Goal: Transaction & Acquisition: Purchase product/service

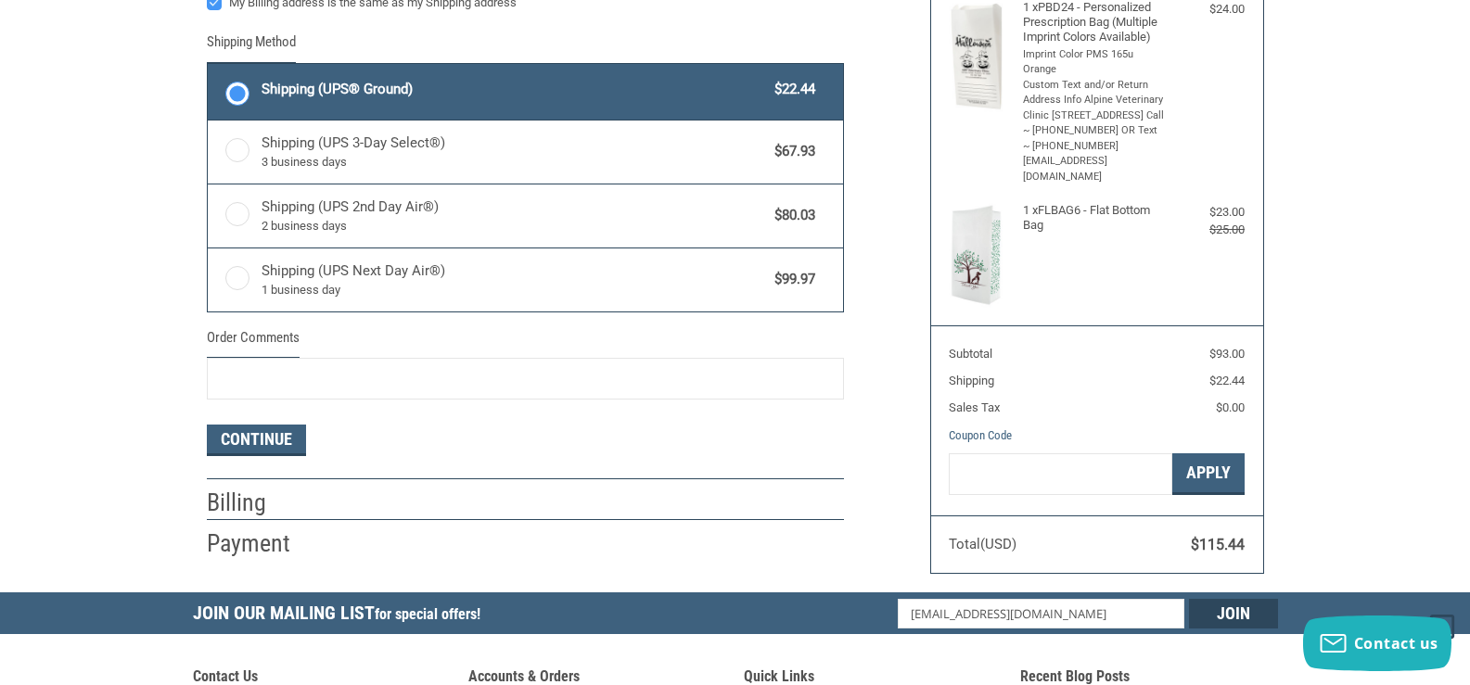
scroll to position [590, 0]
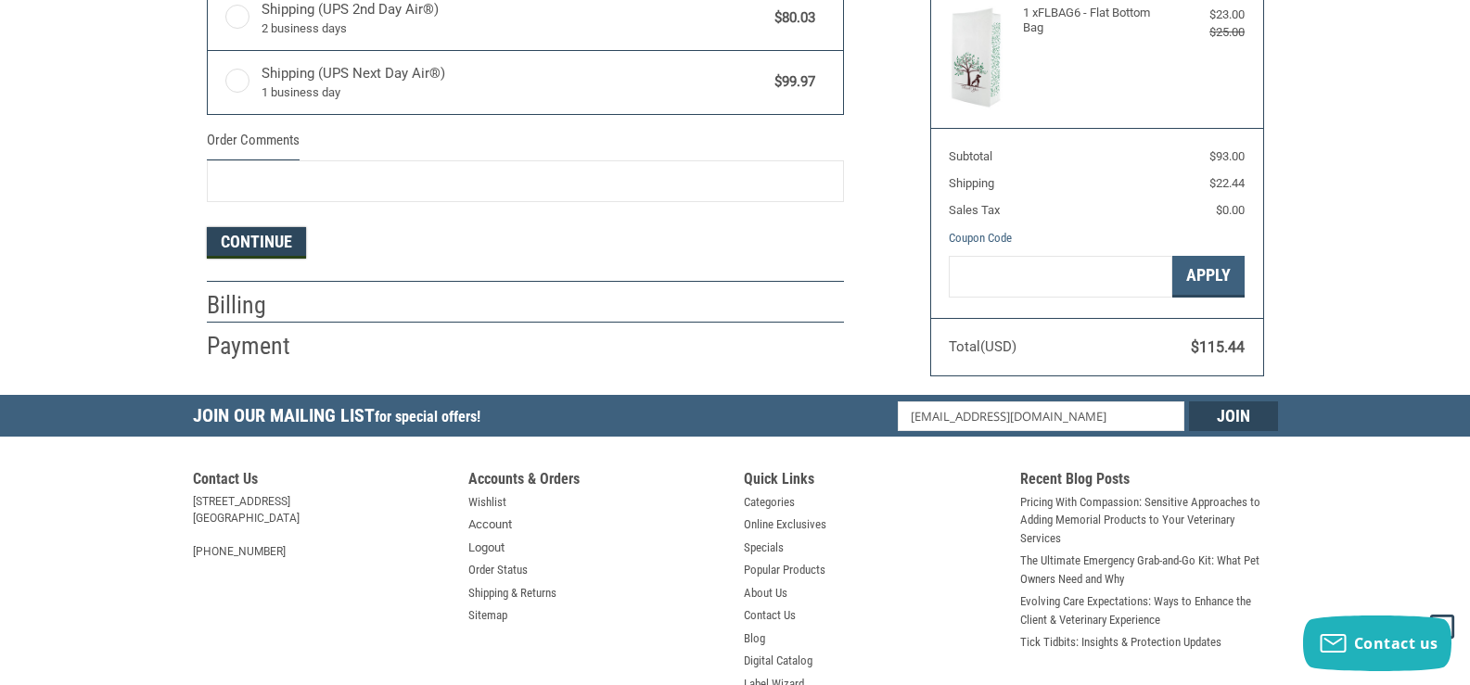
click at [246, 231] on button "Continue" at bounding box center [256, 243] width 99 height 32
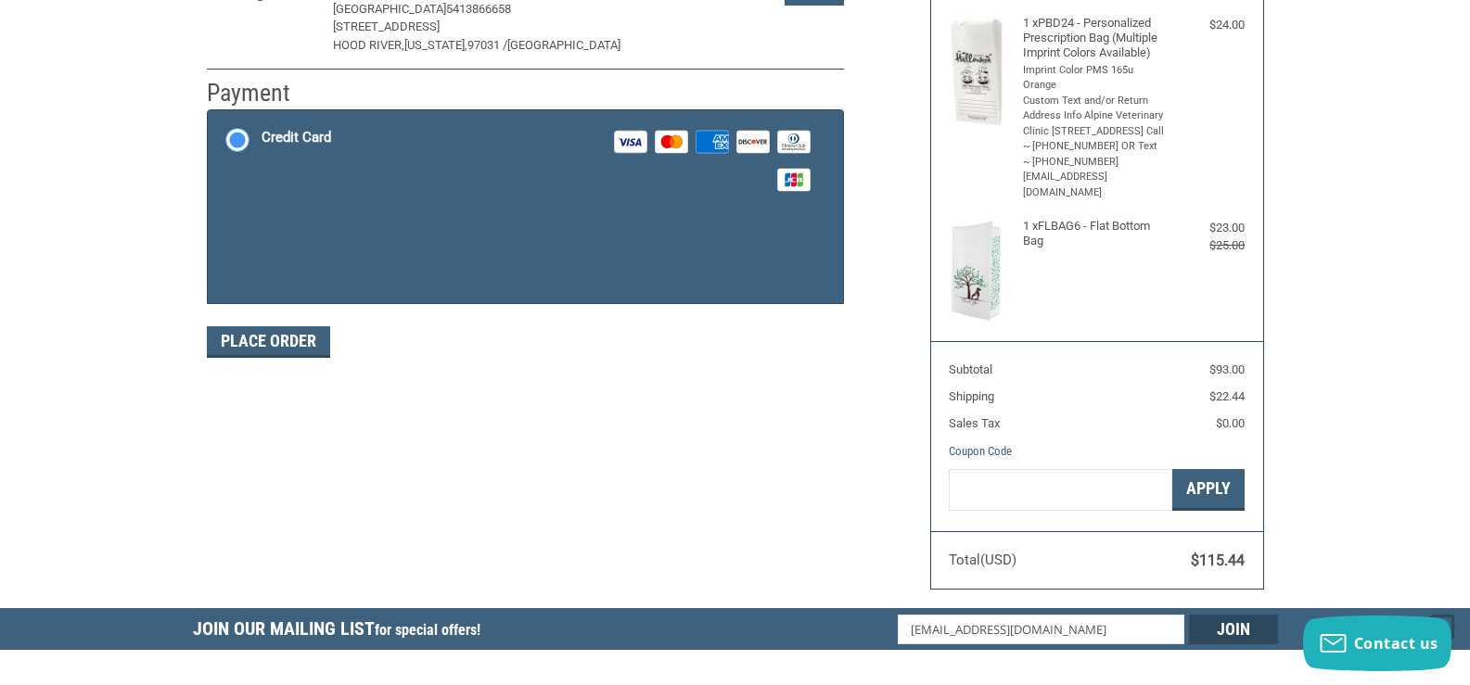
scroll to position [313, 0]
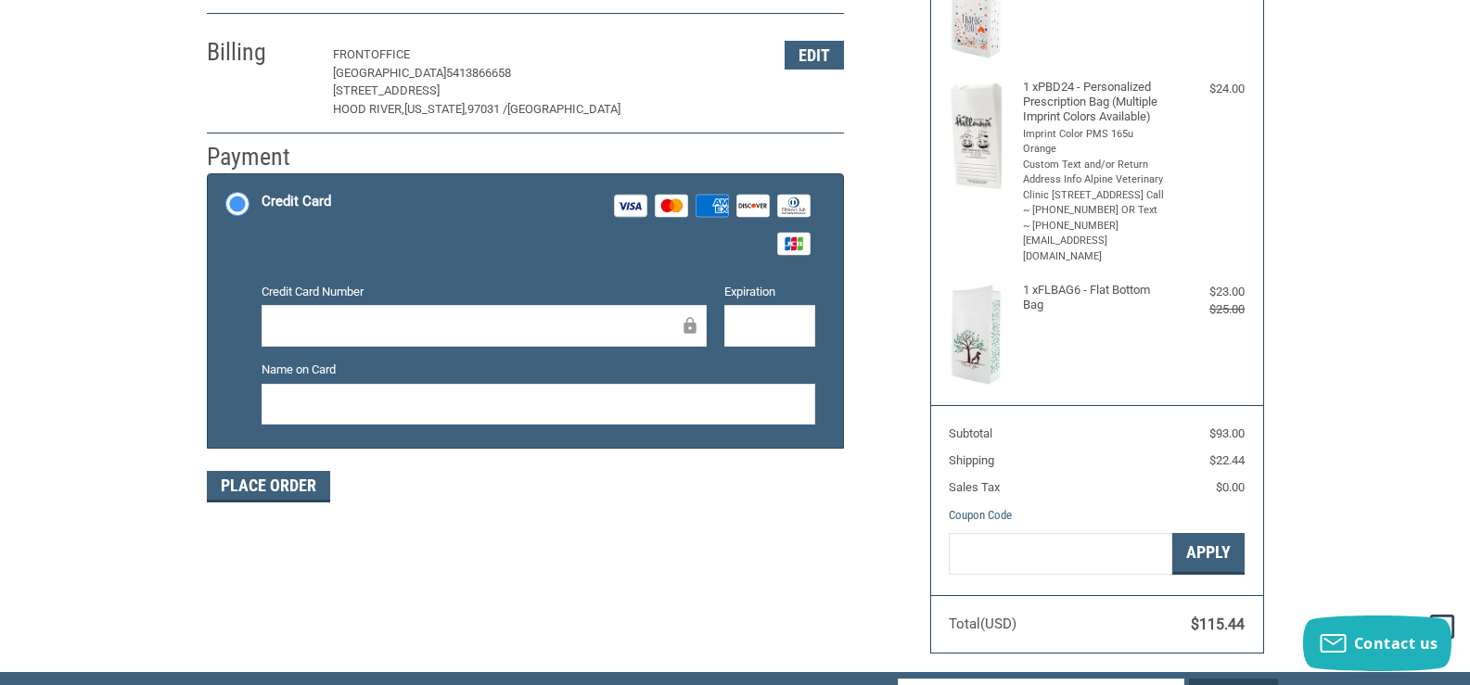
click at [512, 370] on label "Name on Card" at bounding box center [539, 370] width 554 height 19
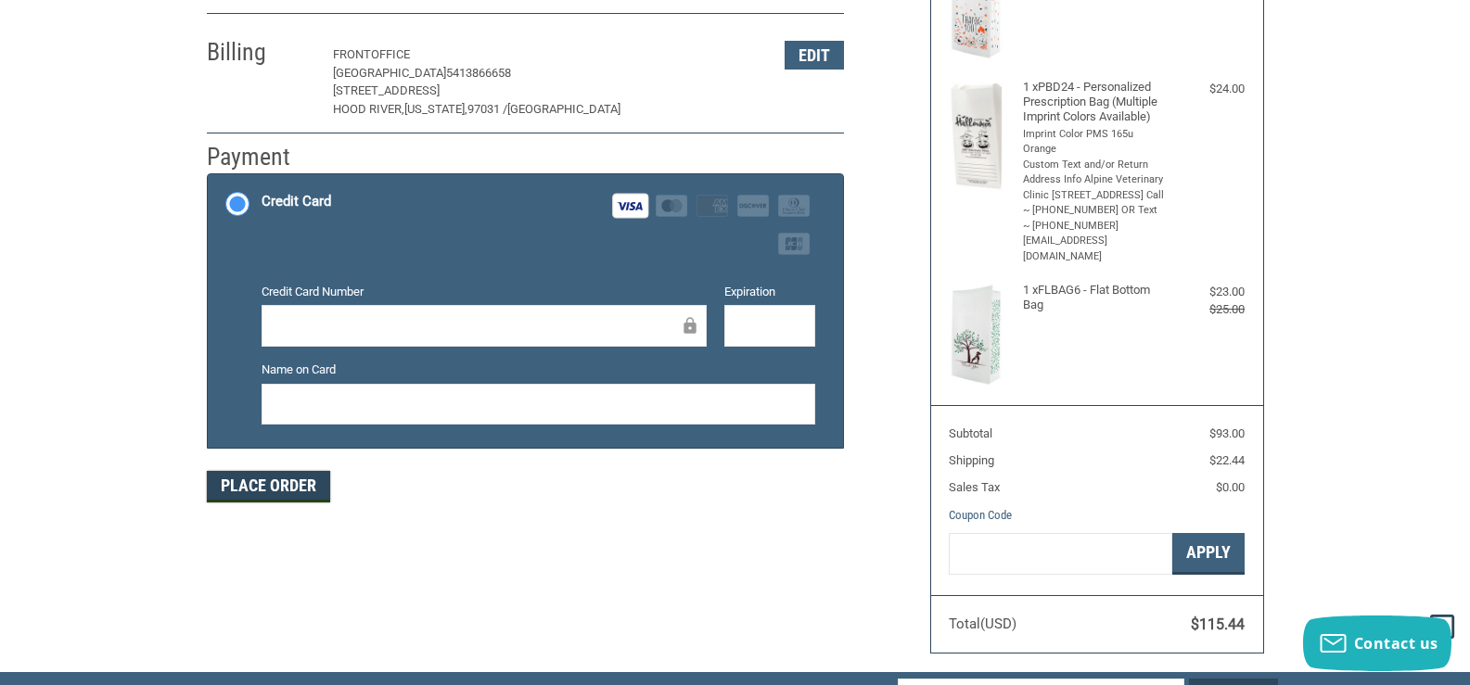
click at [246, 498] on button "Place Order" at bounding box center [268, 487] width 123 height 32
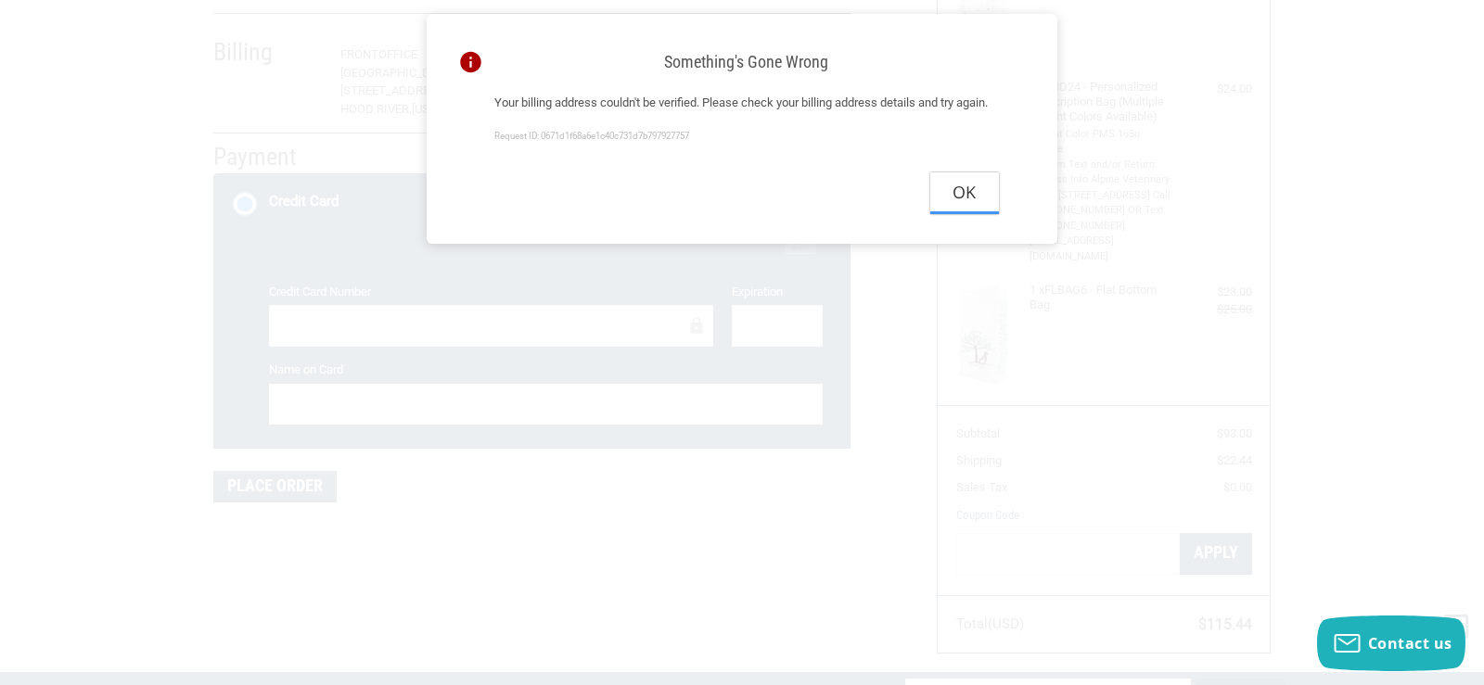
click at [964, 212] on button "Ok" at bounding box center [964, 193] width 69 height 42
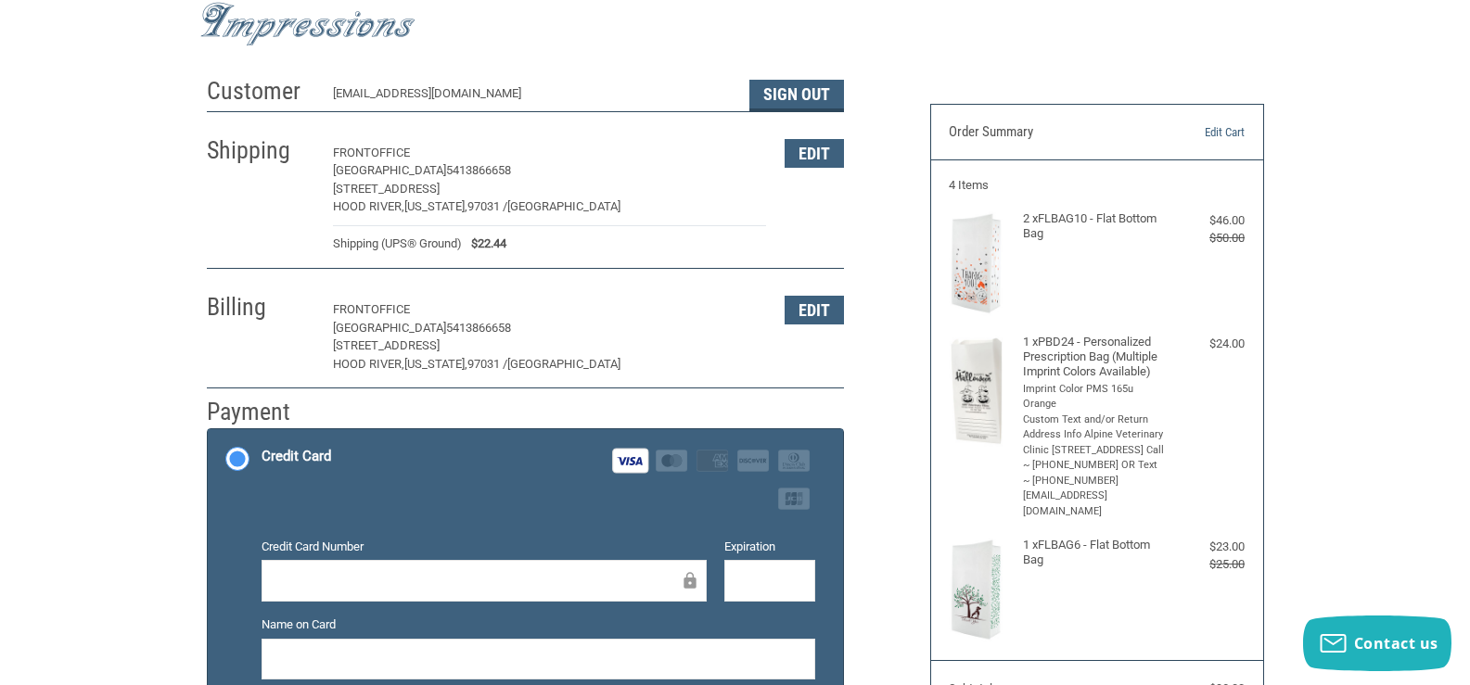
scroll to position [34, 0]
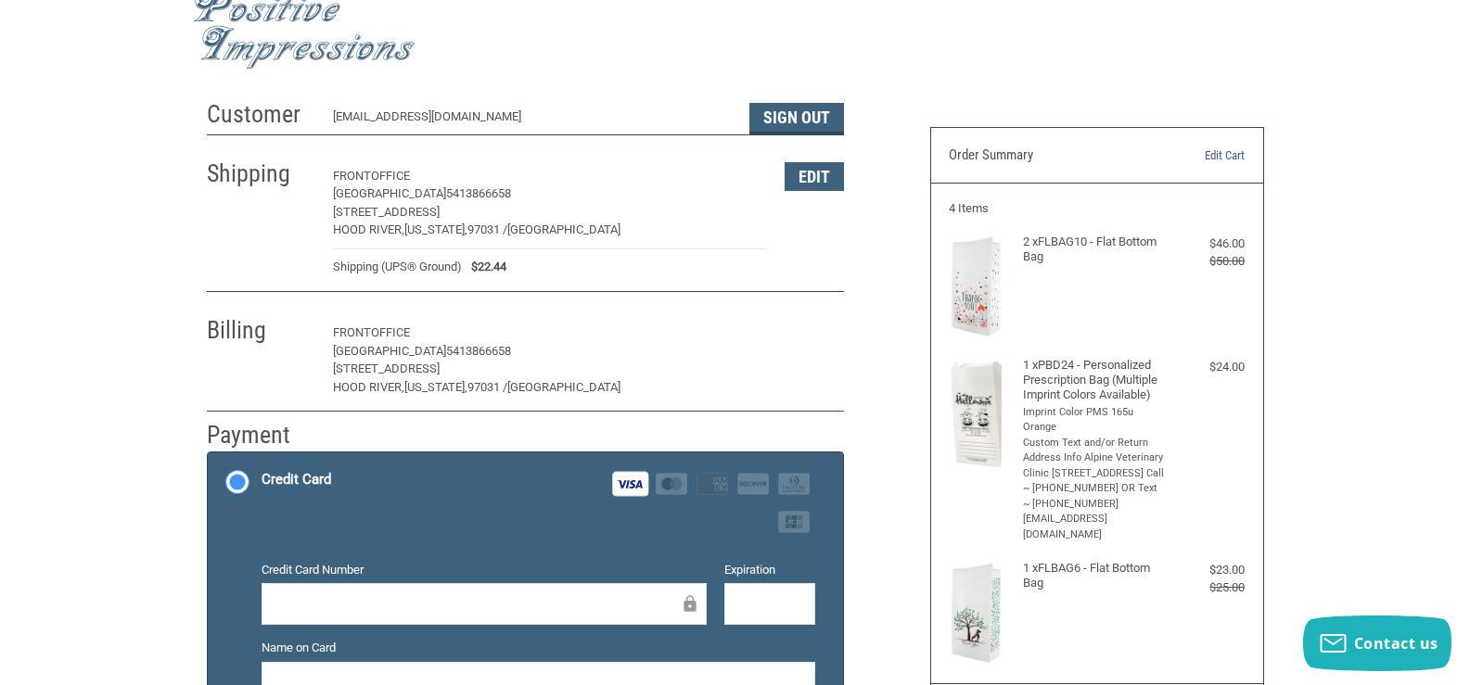
click at [835, 328] on button "Edit" at bounding box center [814, 333] width 59 height 29
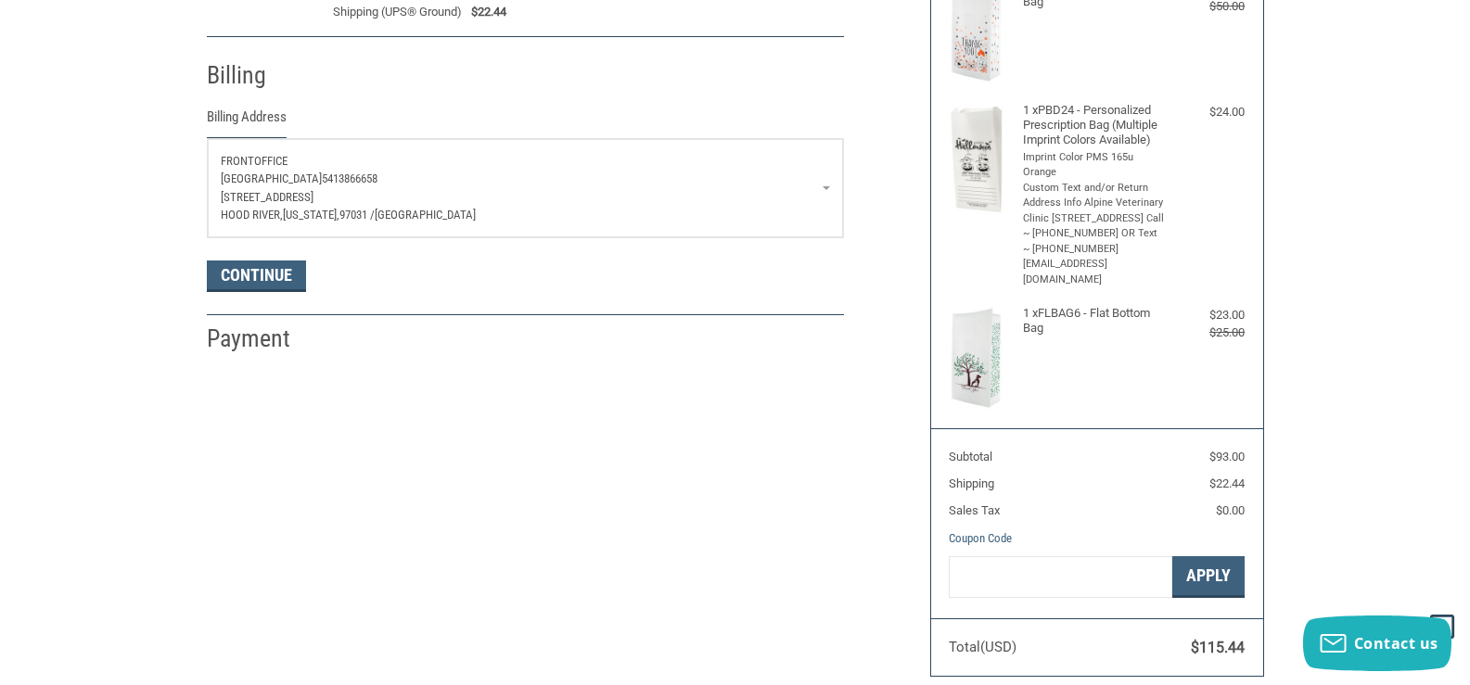
scroll to position [322, 0]
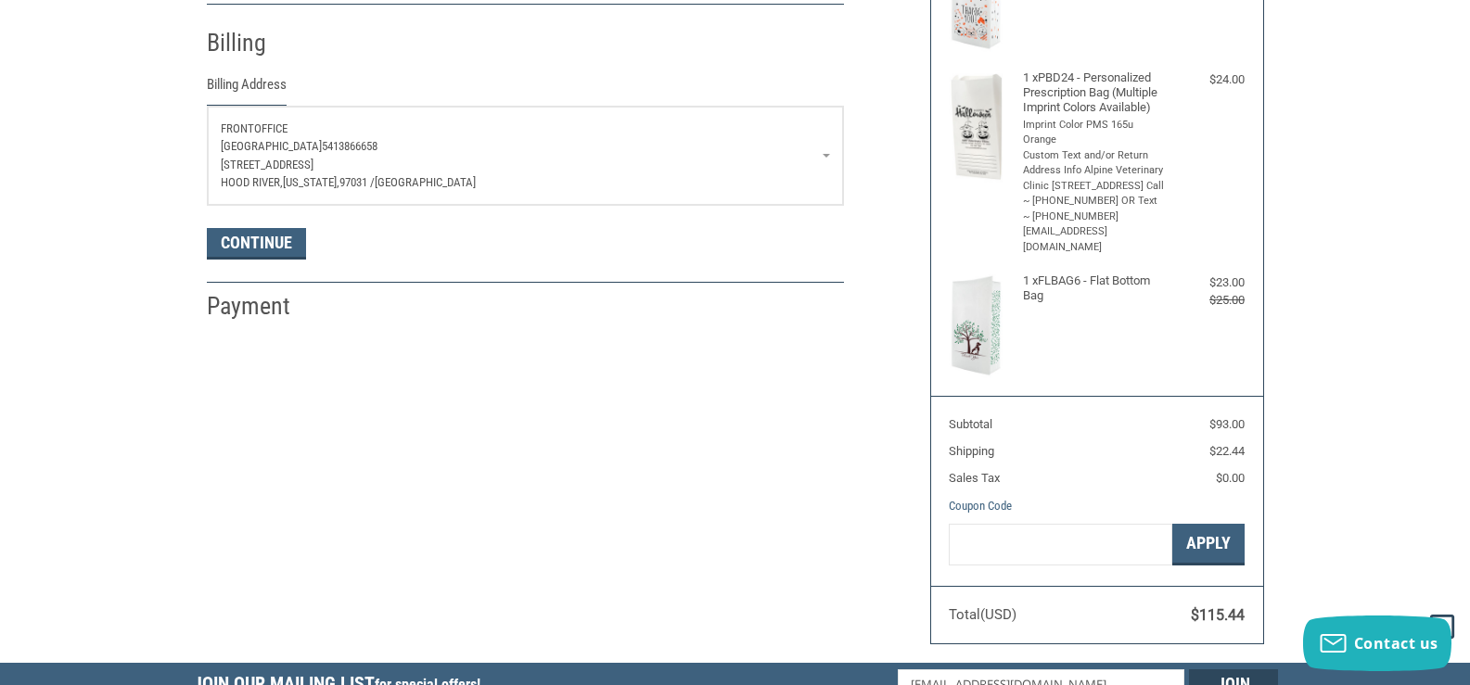
click at [824, 159] on link "[GEOGRAPHIC_DATA] 5413866658 [STREET_ADDRESS][US_STATE]" at bounding box center [525, 156] width 635 height 98
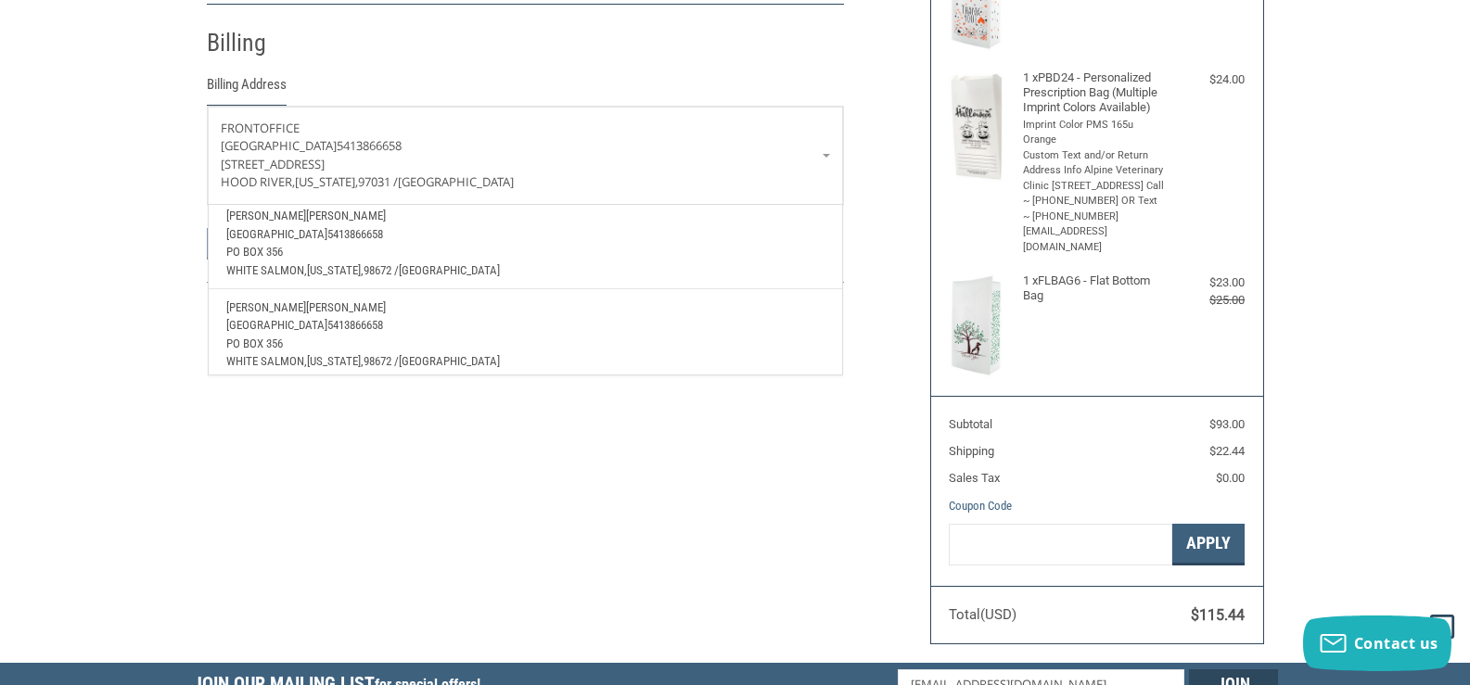
scroll to position [159, 0]
click at [536, 237] on div "[STREET_ADDRESS][US_STATE]" at bounding box center [524, 252] width 597 height 36
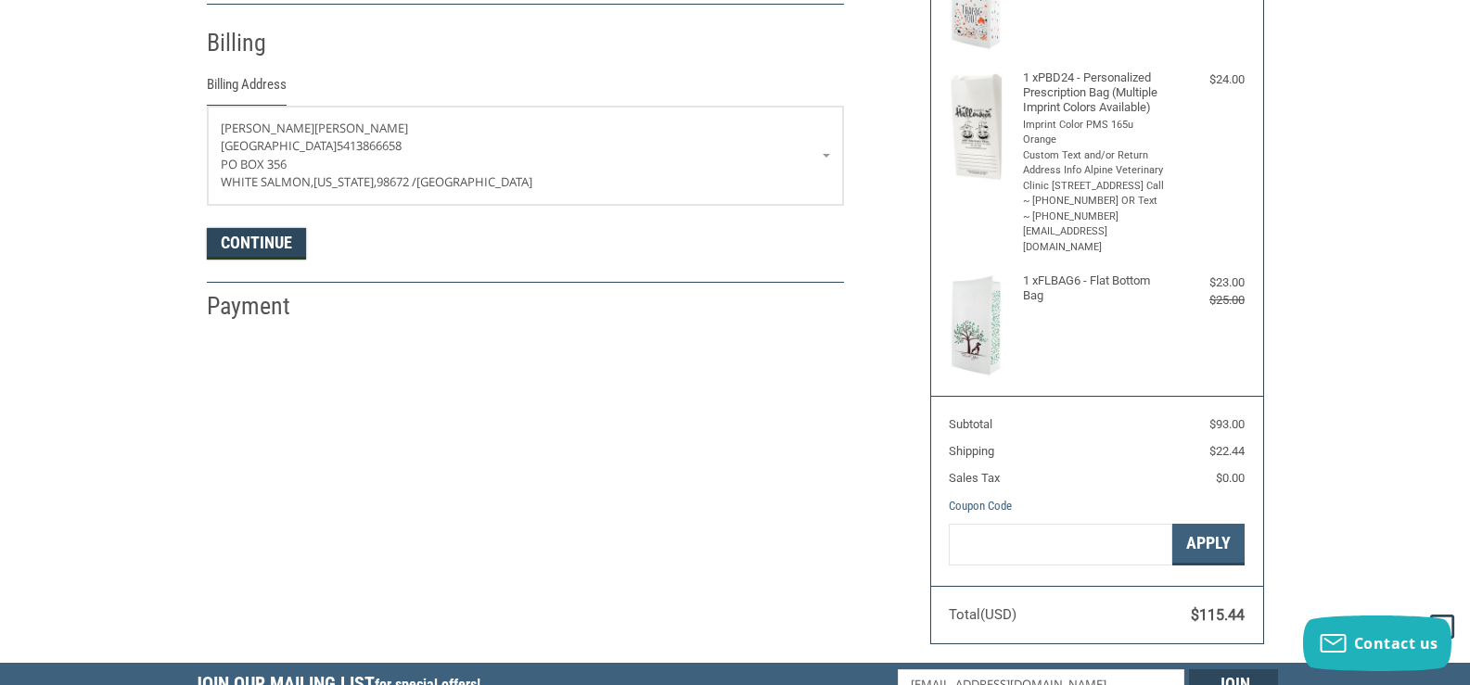
click at [275, 249] on button "Continue" at bounding box center [256, 244] width 99 height 32
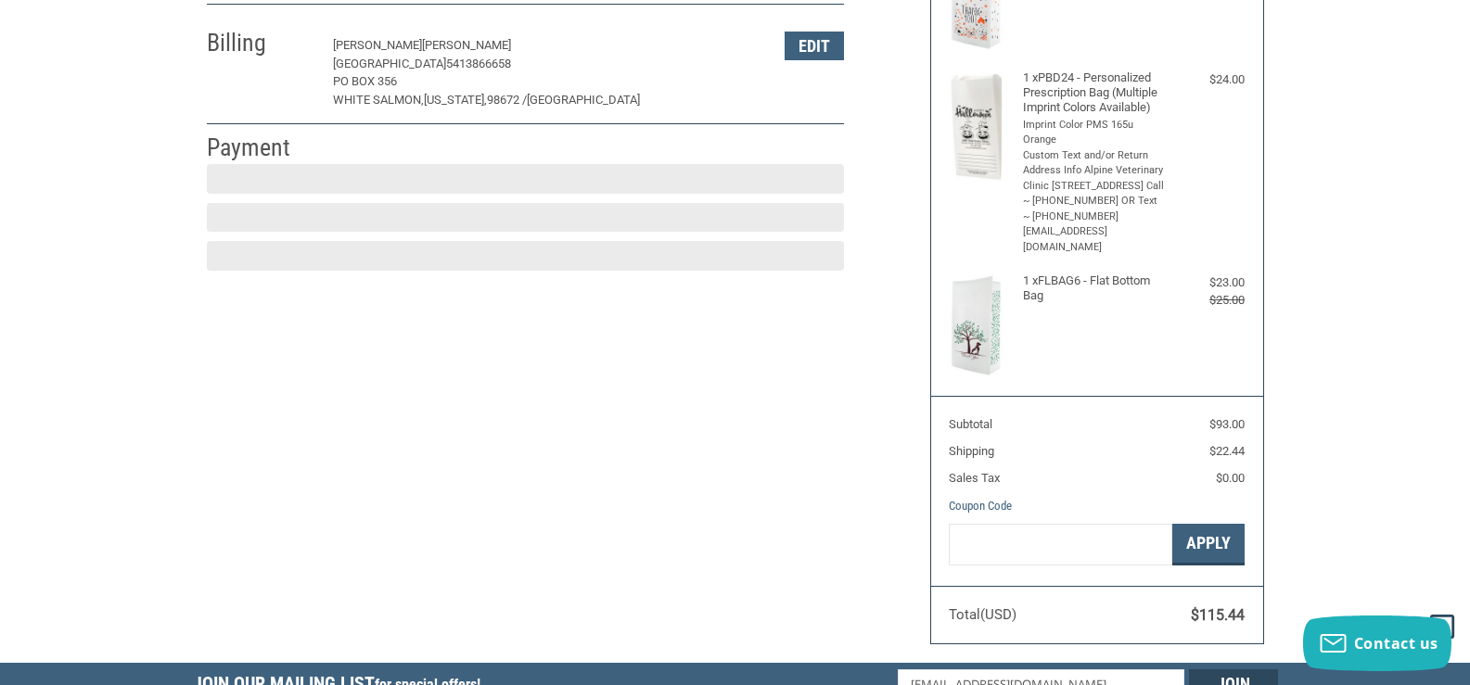
scroll to position [311, 0]
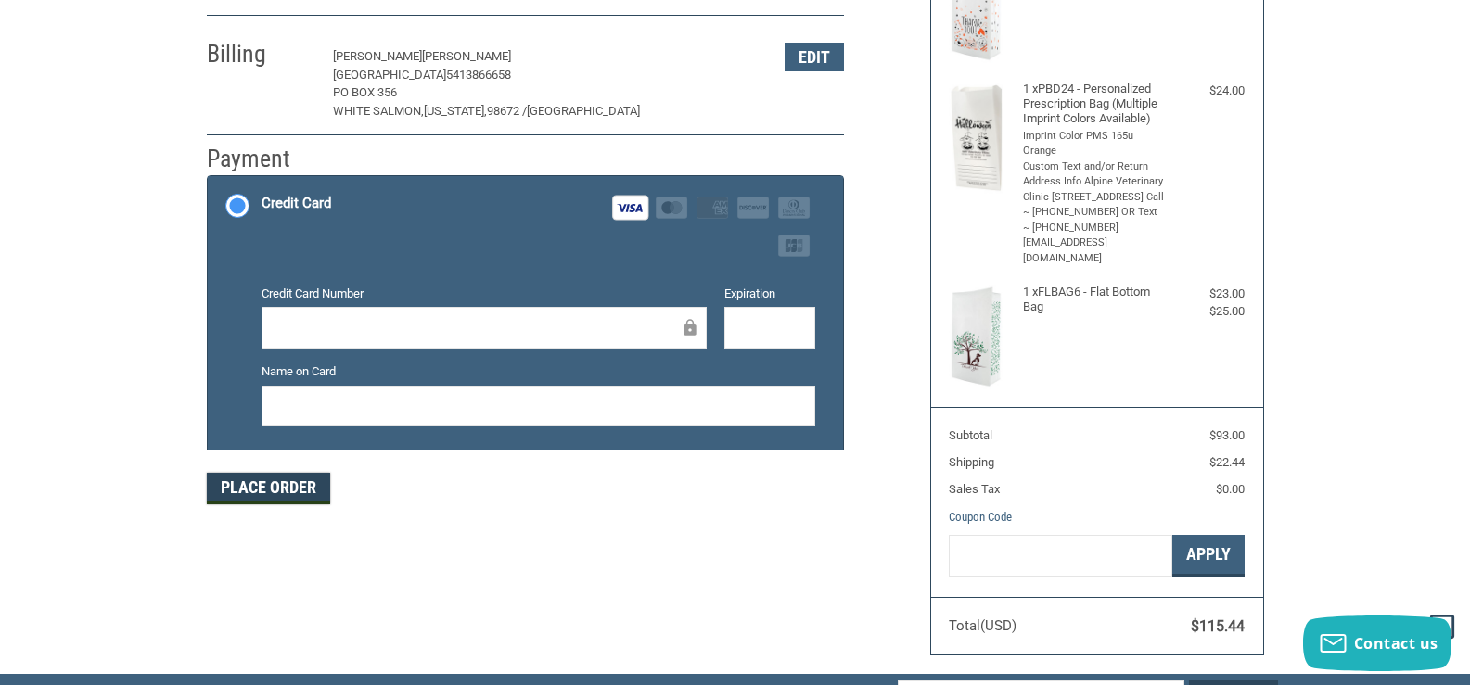
click at [279, 498] on button "Place Order" at bounding box center [268, 489] width 123 height 32
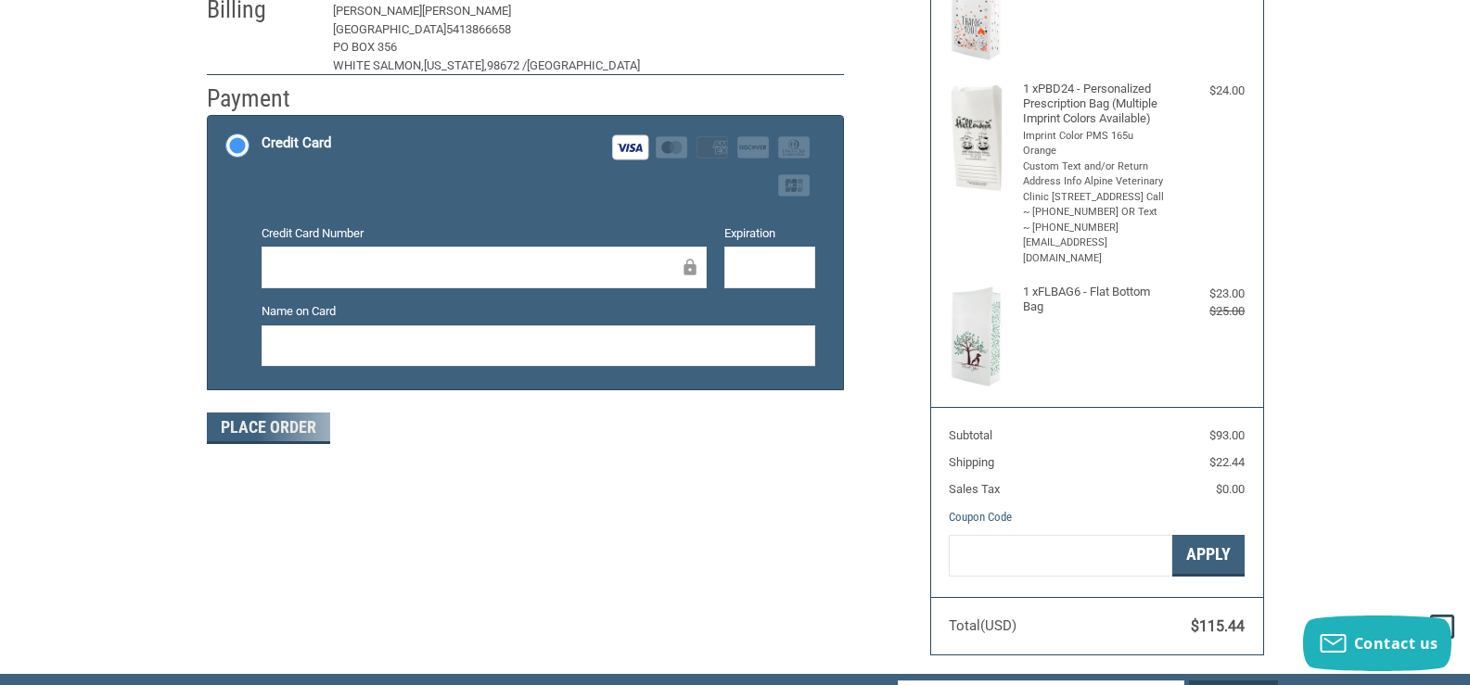
click at [331, 425] on div "Place Order" at bounding box center [525, 429] width 637 height 32
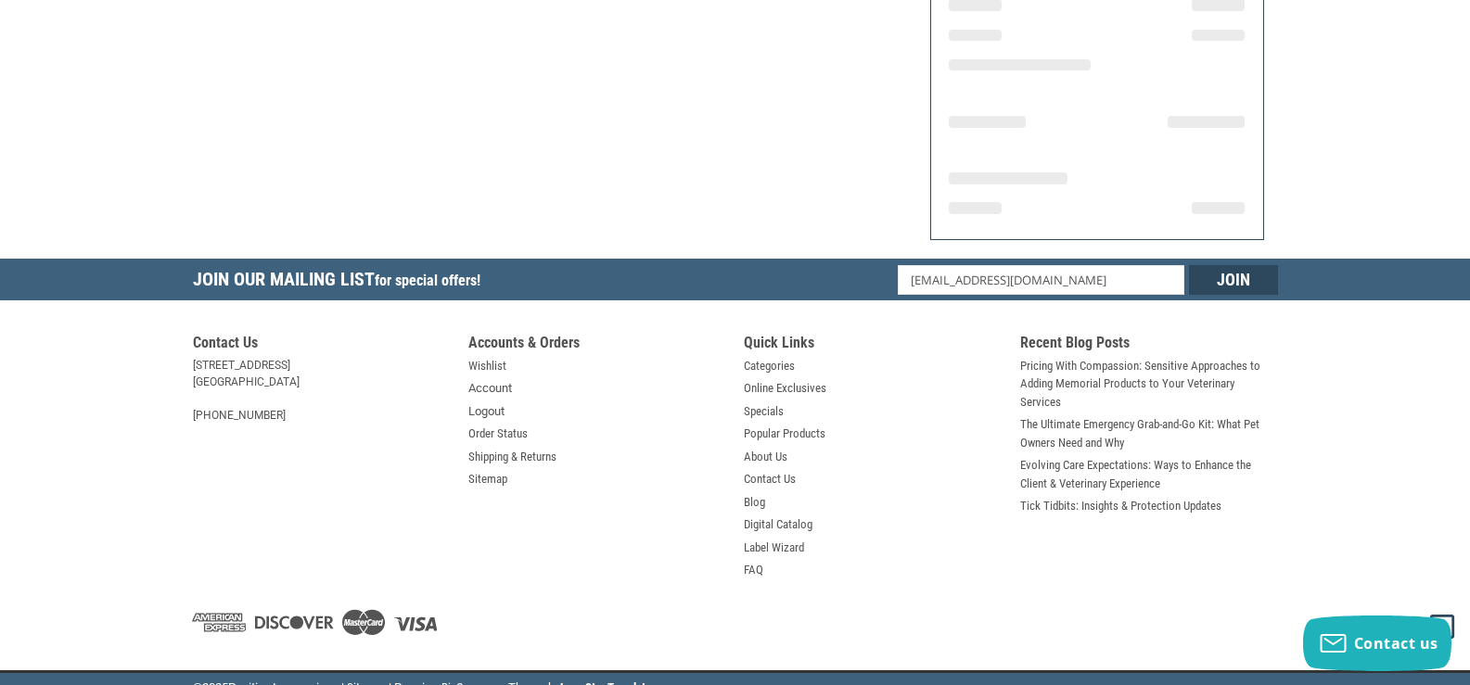
scroll to position [382, 0]
